Goal: Task Accomplishment & Management: Manage account settings

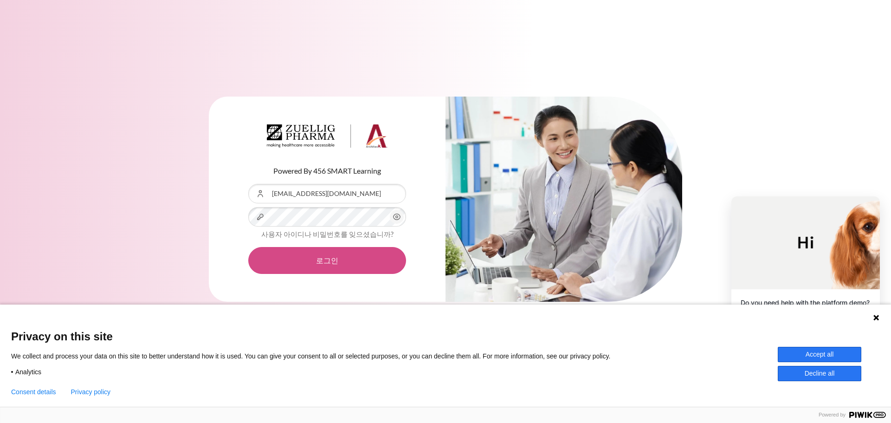
click at [333, 258] on button "로그인" at bounding box center [327, 260] width 158 height 27
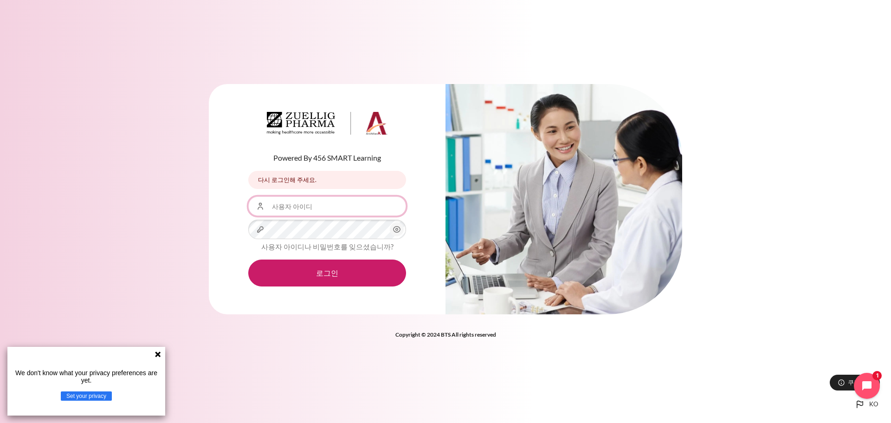
click at [322, 201] on input "사용자 아이디" at bounding box center [327, 205] width 158 height 19
type input "[EMAIL_ADDRESS][DOMAIN_NAME]"
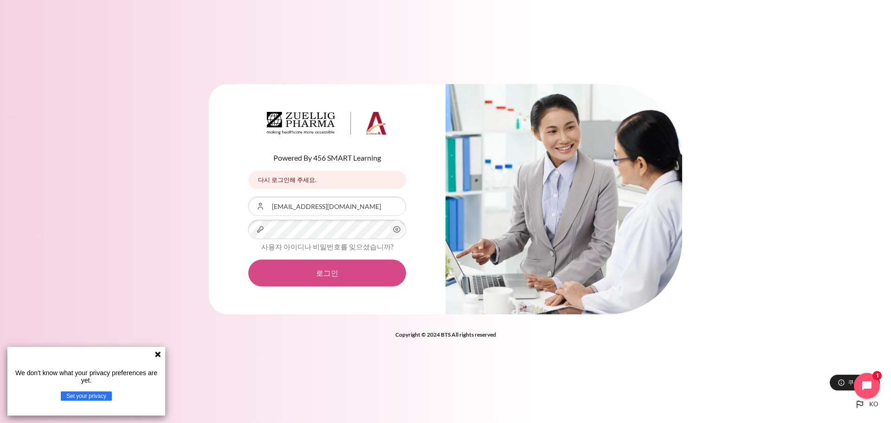
click at [322, 268] on button "로그인" at bounding box center [327, 272] width 158 height 27
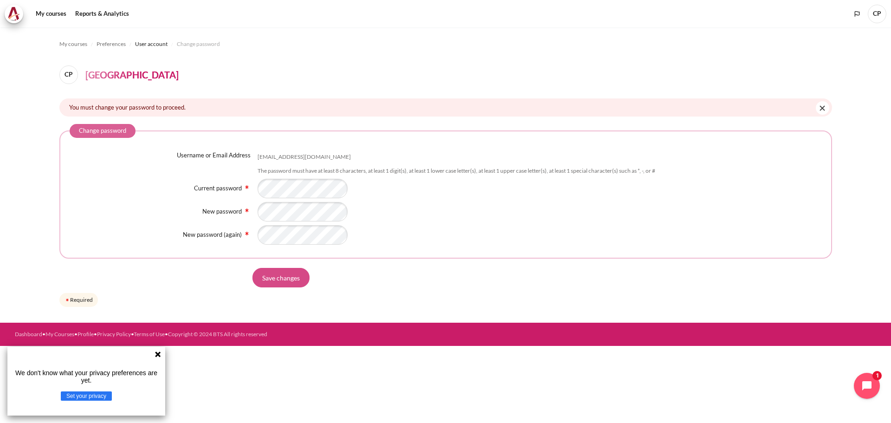
click at [294, 277] on input "Save changes" at bounding box center [280, 277] width 57 height 19
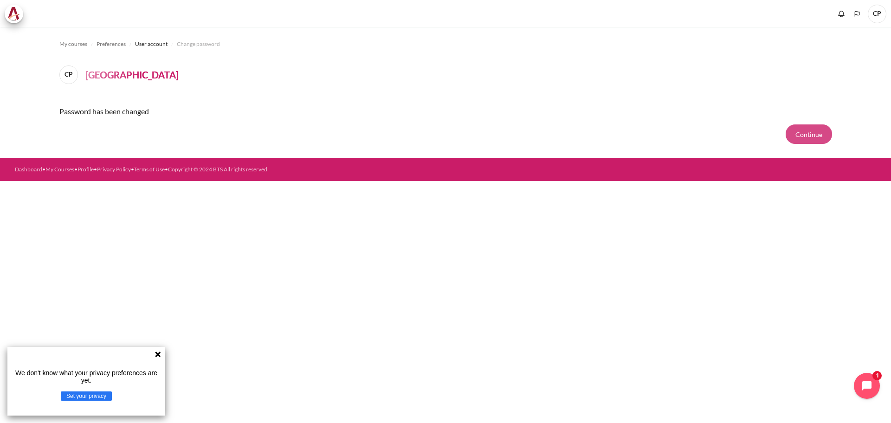
click at [808, 131] on button "Continue" at bounding box center [809, 133] width 46 height 19
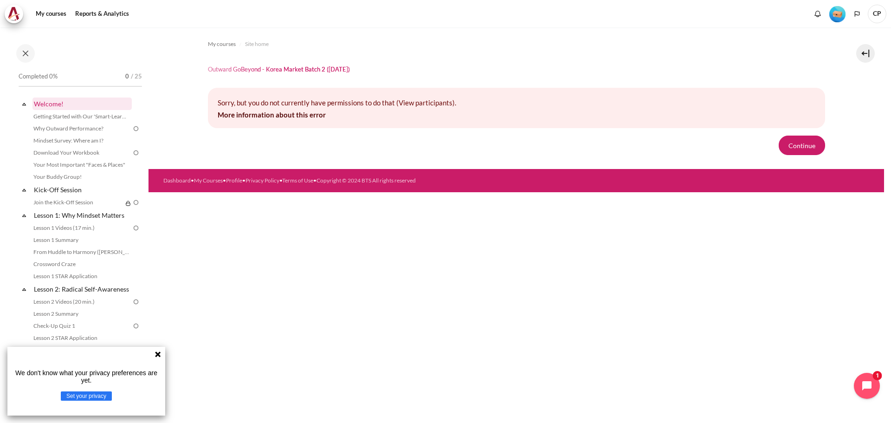
click at [57, 105] on link "Welcome!" at bounding box center [81, 103] width 99 height 13
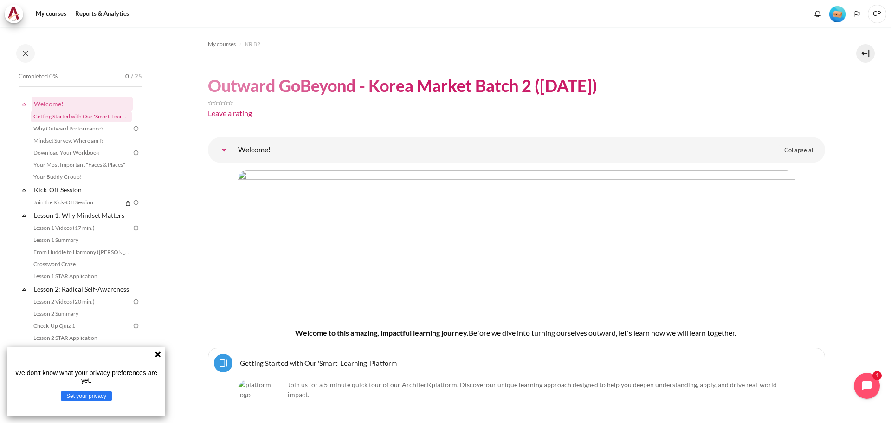
click at [73, 116] on link "Getting Started with Our 'Smart-Learning' Platform" at bounding box center [81, 116] width 101 height 11
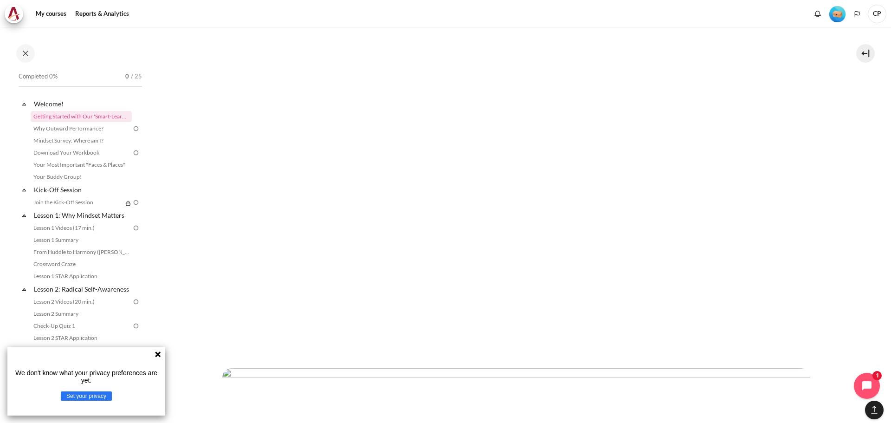
scroll to position [2041, 0]
click at [78, 216] on link "Lesson 1: Why Mindset Matters" at bounding box center [81, 215] width 99 height 13
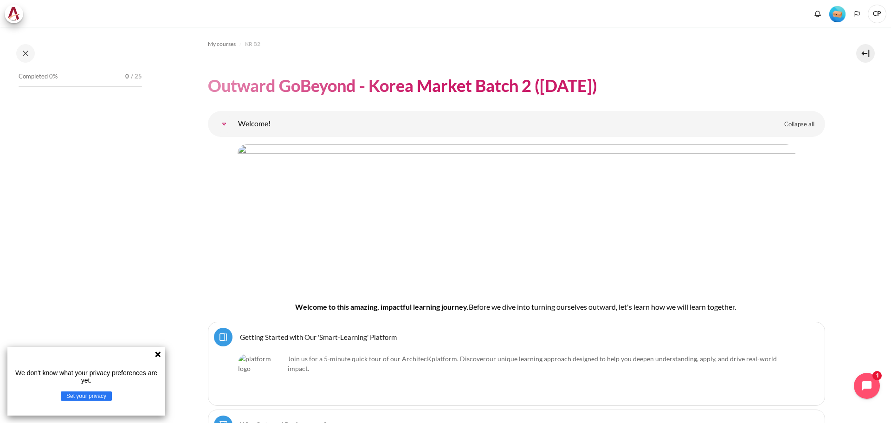
click at [882, 15] on span "CP" at bounding box center [877, 14] width 19 height 19
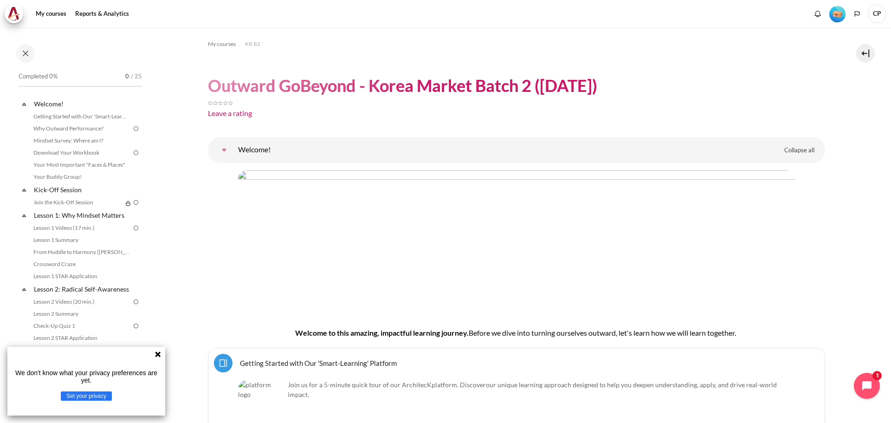
click at [876, 15] on span "CP" at bounding box center [877, 14] width 19 height 19
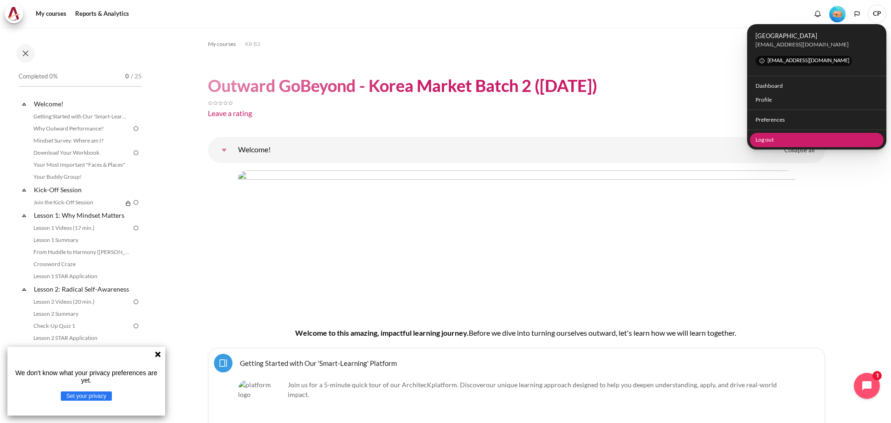
click at [764, 142] on link "Log out" at bounding box center [817, 140] width 134 height 14
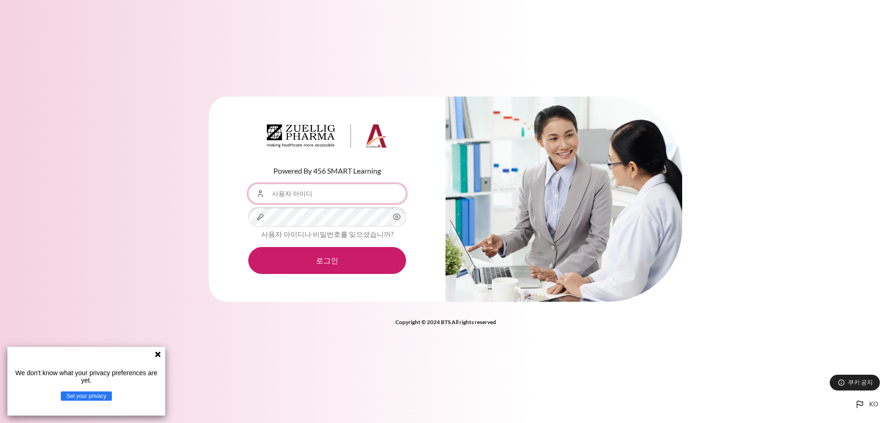
click at [316, 197] on input "사용자 아이디" at bounding box center [327, 193] width 158 height 19
type input "[EMAIL_ADDRESS][DOMAIN_NAME]"
click at [248, 247] on button "로그인" at bounding box center [327, 260] width 158 height 27
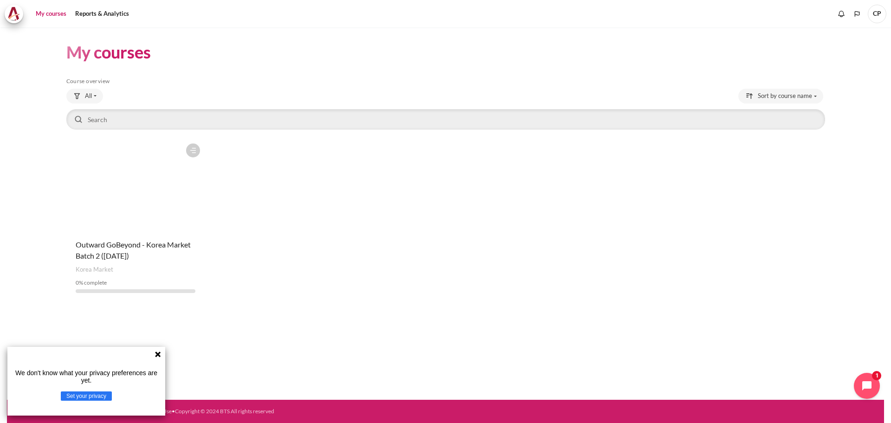
click at [156, 354] on icon at bounding box center [157, 353] width 7 height 7
